Goal: Complete application form

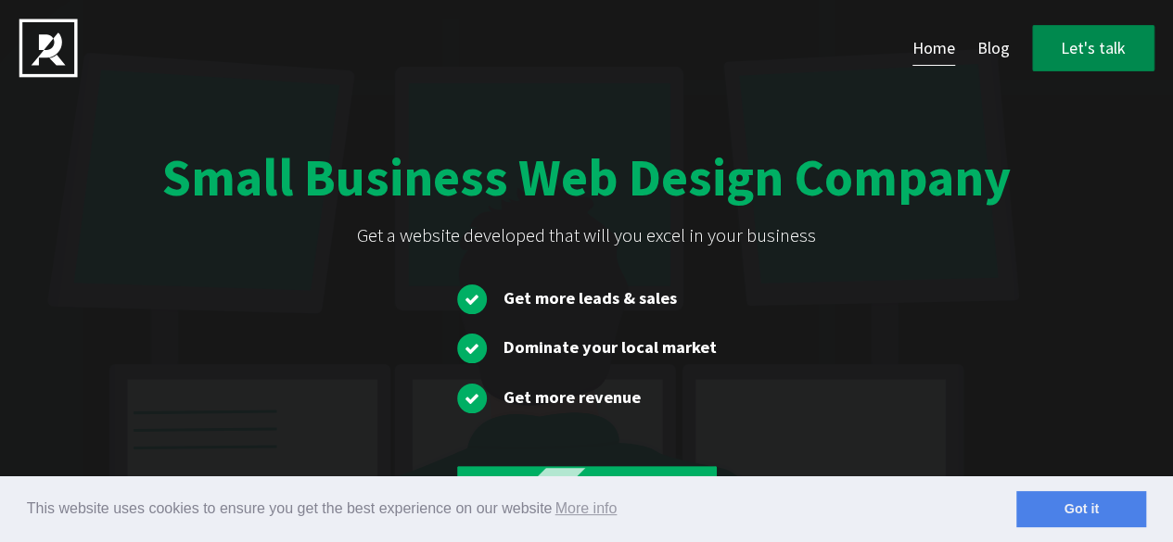
click at [1111, 46] on link "Let's talk" at bounding box center [1093, 48] width 122 height 47
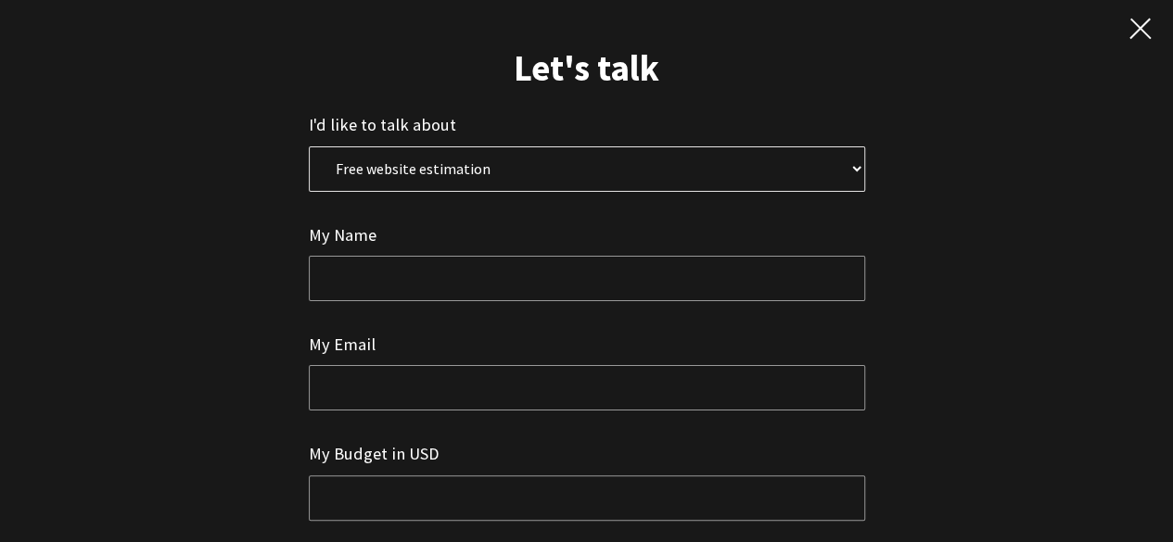
click at [486, 165] on select "Free website estimation Free website audit Other" at bounding box center [587, 168] width 556 height 45
select select "2"
click at [309, 146] on select "Free website estimation Free website audit Other" at bounding box center [587, 168] width 556 height 45
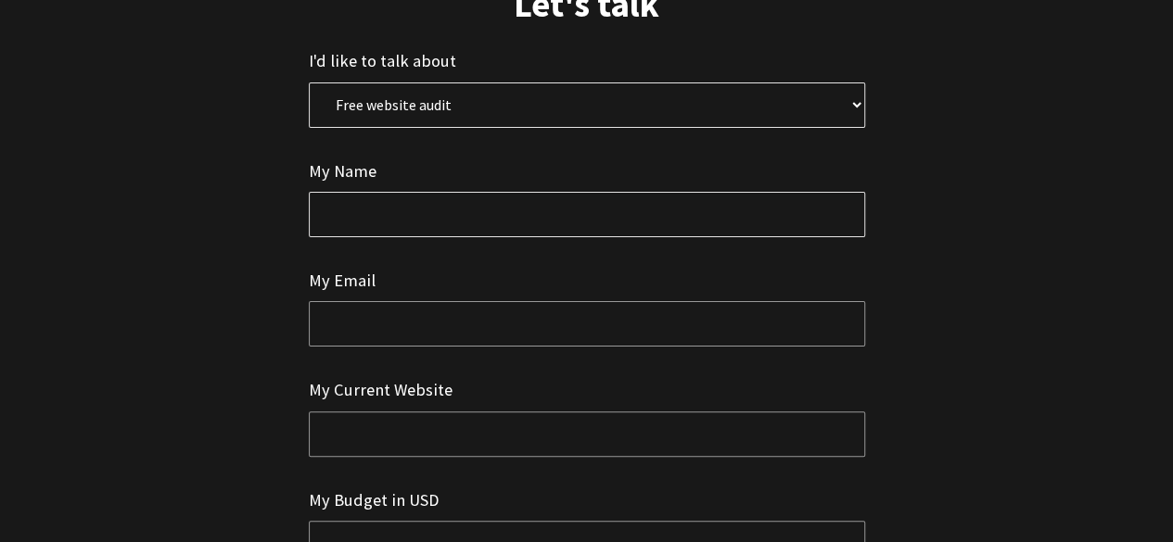
scroll to position [93, 0]
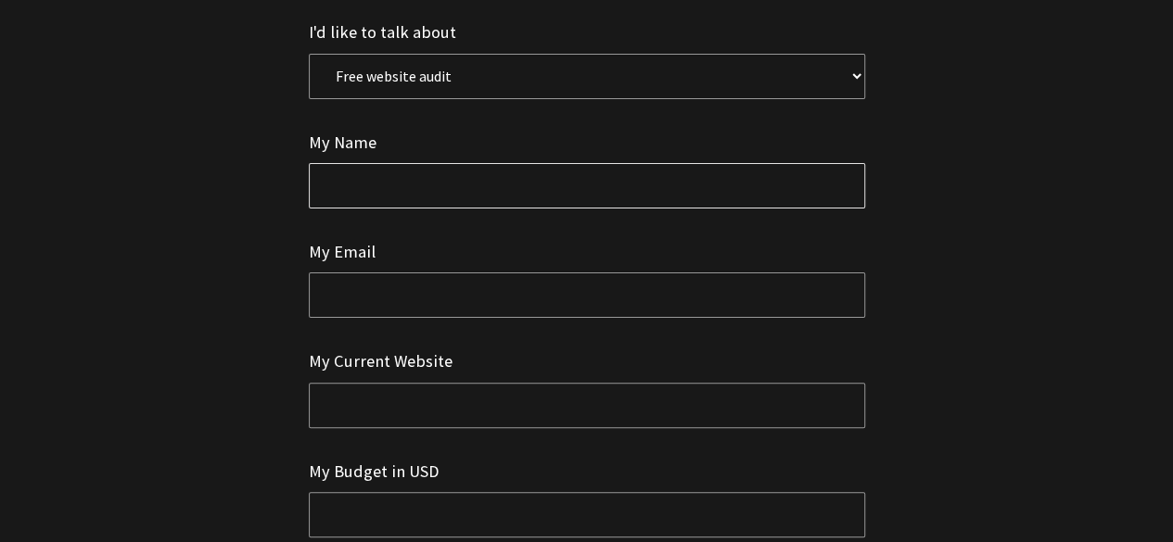
click at [388, 185] on input "text" at bounding box center [587, 185] width 556 height 45
type input "[PERSON_NAME]"
type input "[EMAIL_ADDRESS][DOMAIN_NAME]"
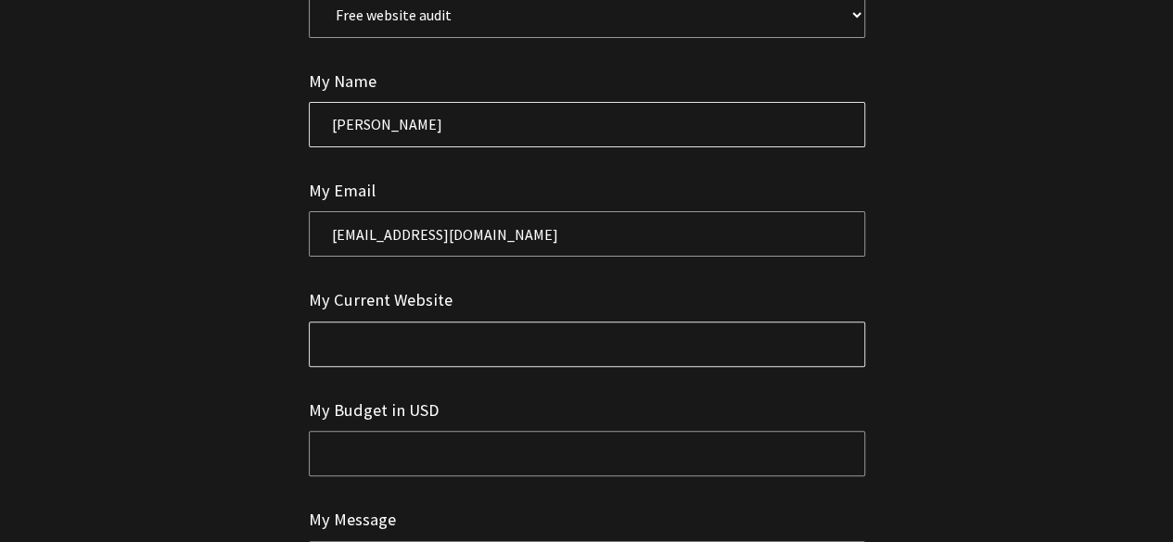
scroll to position [278, 0]
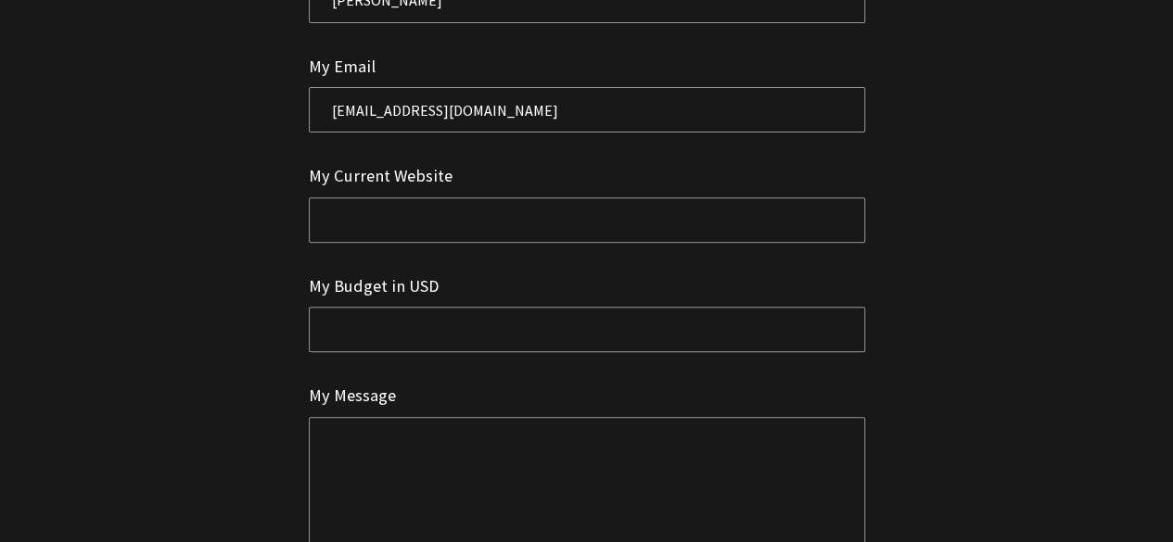
click at [413, 194] on div "My Current Website" at bounding box center [587, 202] width 556 height 80
click at [502, 214] on input "email" at bounding box center [587, 219] width 556 height 45
type input "[URL][DOMAIN_NAME]"
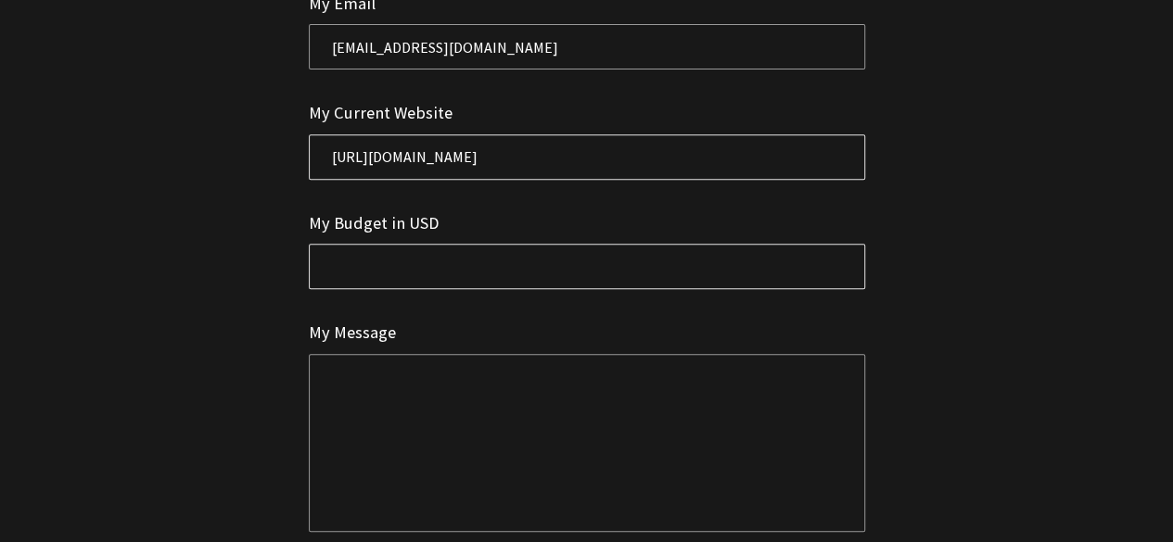
scroll to position [371, 0]
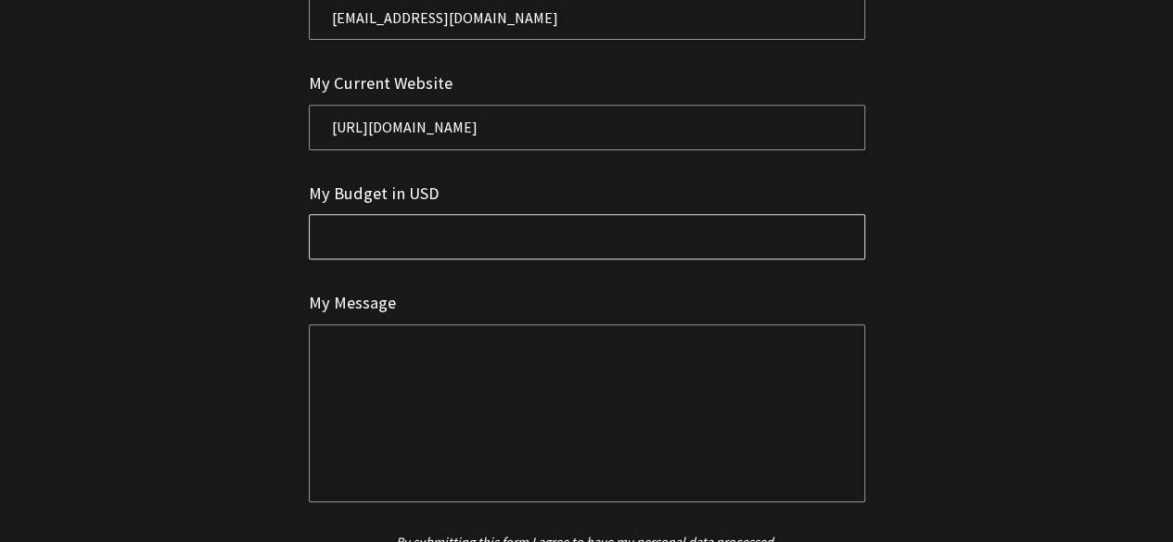
click at [412, 231] on input "text" at bounding box center [587, 236] width 556 height 45
type input "$500-$1000"
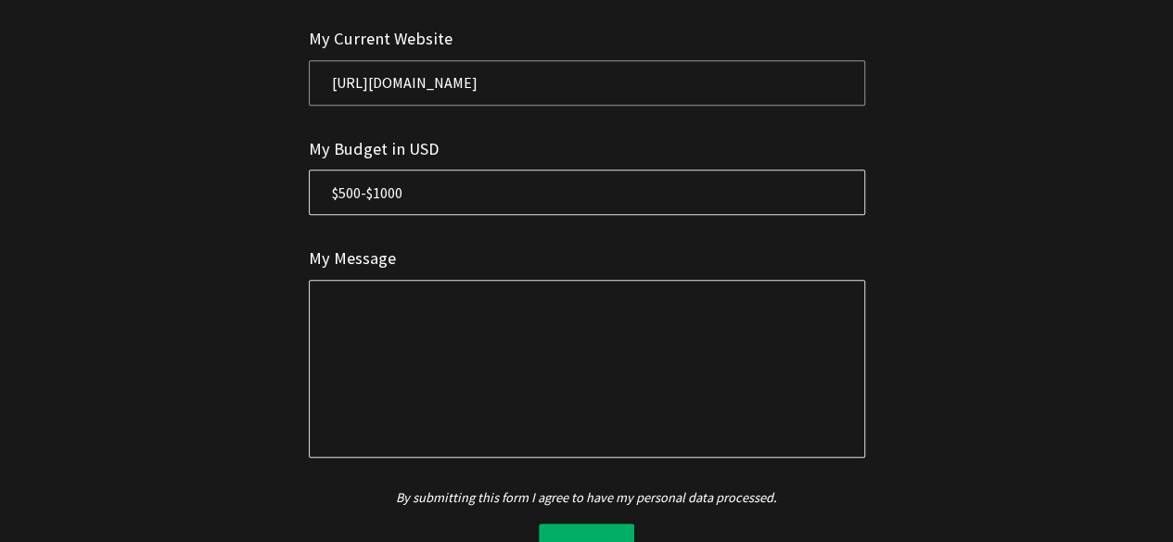
scroll to position [475, 0]
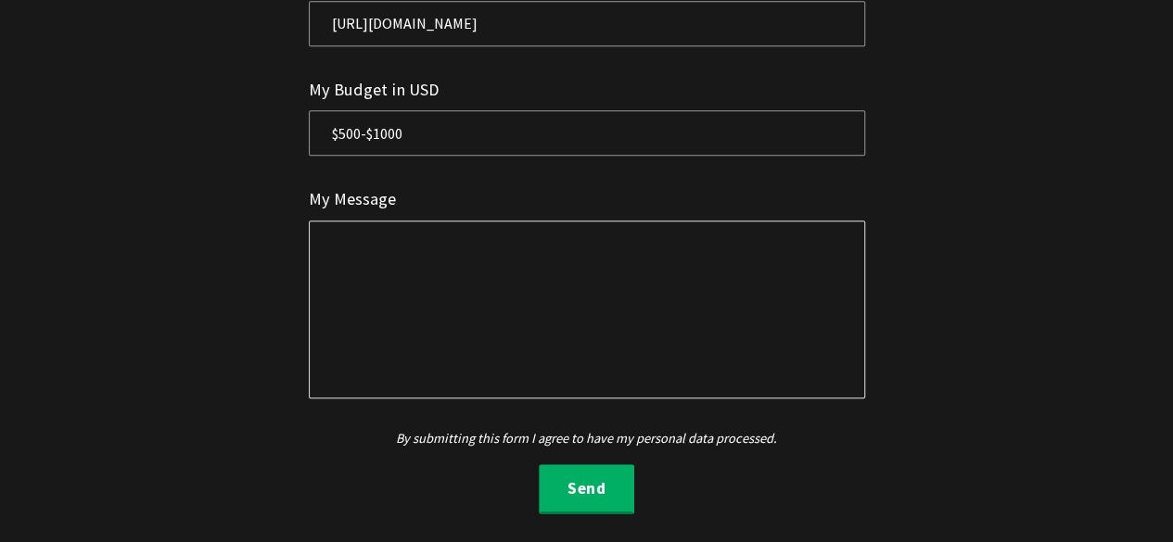
click at [413, 269] on textarea at bounding box center [587, 310] width 556 height 178
click at [387, 334] on textarea at bounding box center [587, 310] width 556 height 178
paste textarea "Hi, I'm a blogger. I have more than 10k+ sites with high traffic (best price is…"
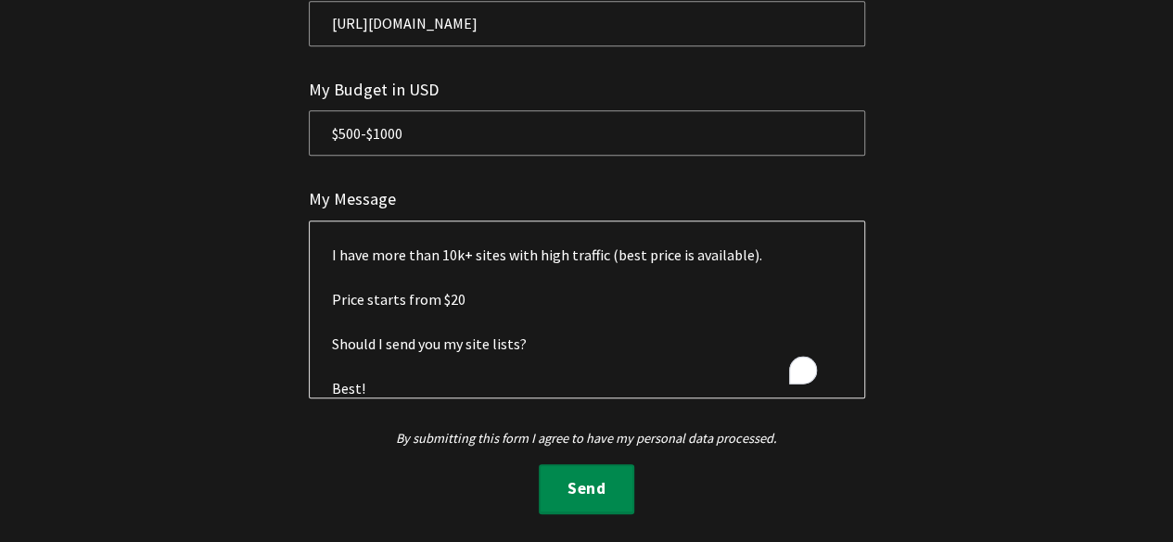
scroll to position [89, 0]
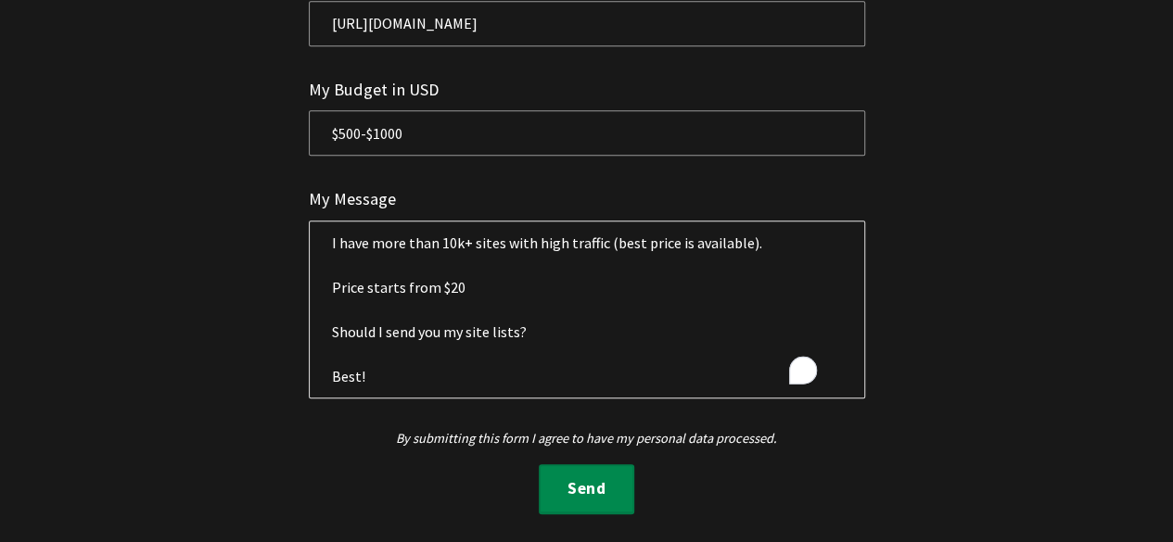
type textarea "Hi, I'm a blogger. I have more than 10k+ sites with high traffic (best price is…"
drag, startPoint x: 581, startPoint y: 489, endPoint x: 740, endPoint y: 67, distance: 451.4
click at [581, 490] on button "Send" at bounding box center [586, 489] width 95 height 50
